Goal: Task Accomplishment & Management: Manage account settings

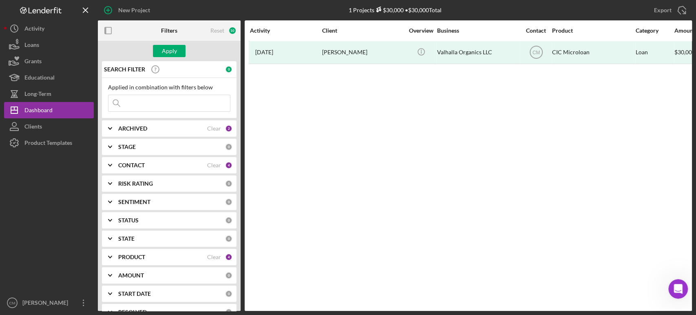
scroll to position [1, 0]
click at [192, 105] on input at bounding box center [169, 103] width 122 height 16
type input "[PERSON_NAME]"
click at [177, 52] on button "Apply" at bounding box center [169, 51] width 33 height 12
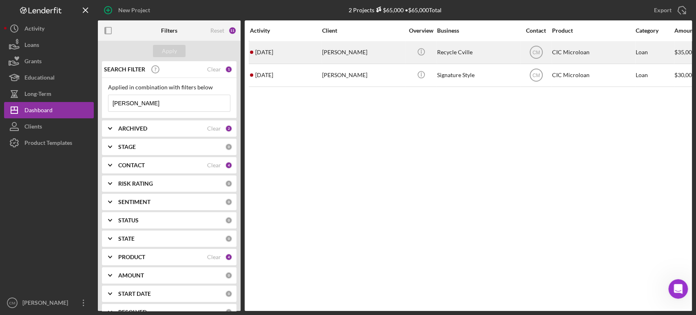
click at [457, 53] on div "Recycle Cville" at bounding box center [478, 53] width 82 height 22
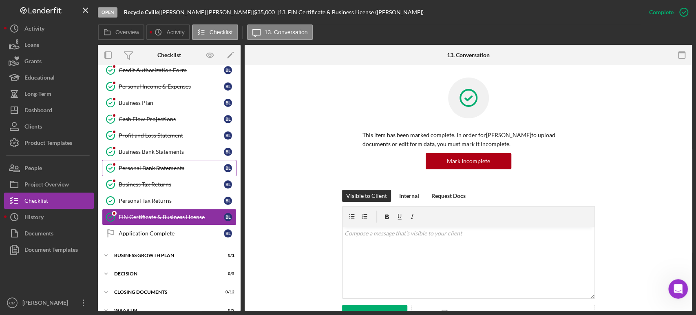
scroll to position [83, 0]
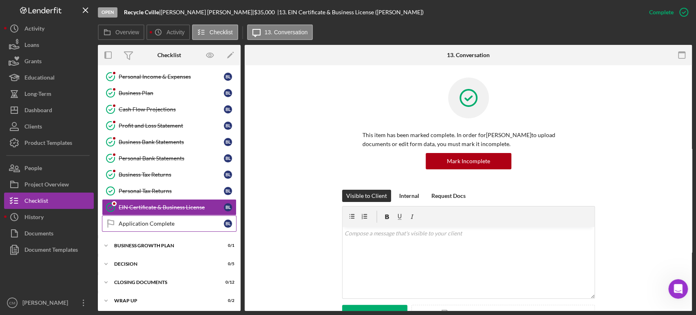
click at [173, 221] on div "Application Complete" at bounding box center [171, 223] width 105 height 7
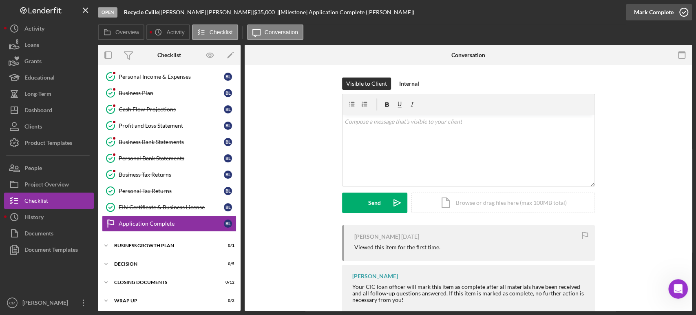
click at [681, 12] on icon "button" at bounding box center [684, 12] width 20 height 20
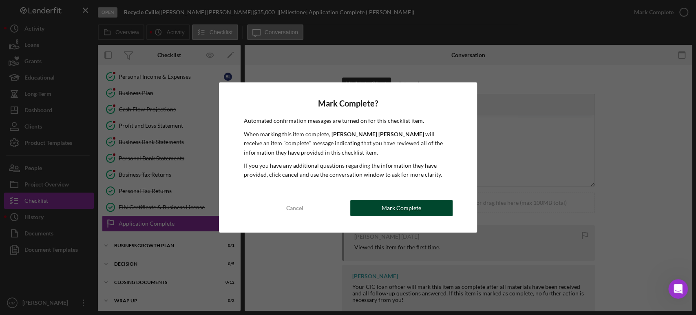
click at [383, 205] on div "Mark Complete" at bounding box center [402, 208] width 40 height 16
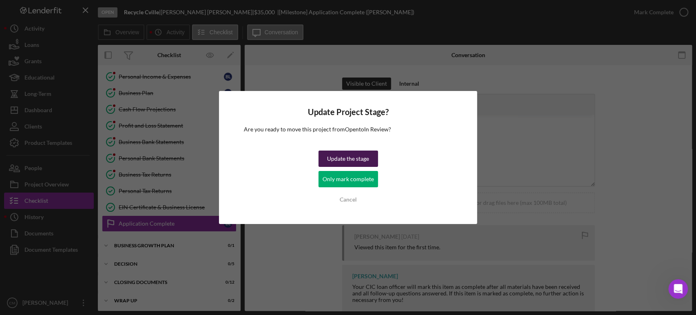
click at [355, 156] on div "Update the stage" at bounding box center [348, 158] width 42 height 16
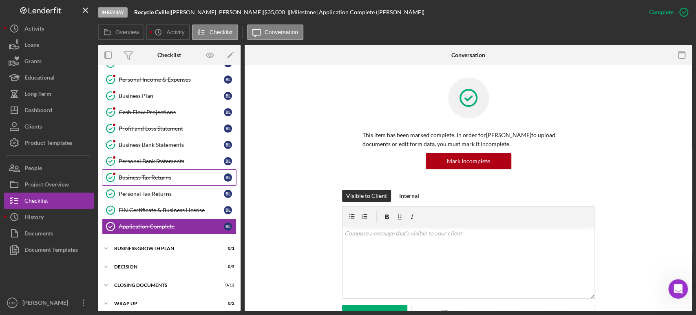
scroll to position [84, 0]
